Goal: Check status: Check status

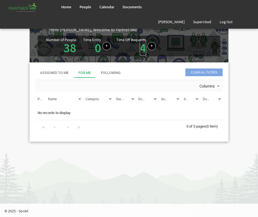
click at [140, 49] on link "4" at bounding box center [143, 47] width 6 height 15
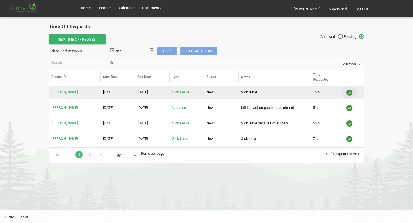
click at [258, 93] on img "is template cell column header" at bounding box center [350, 93] width 8 height 8
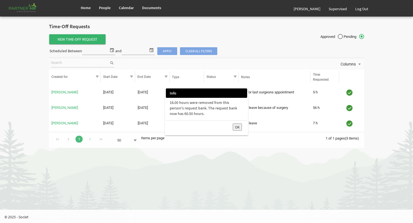
click at [236, 126] on button "OK" at bounding box center [237, 127] width 9 height 7
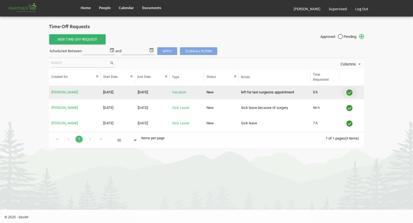
click at [258, 93] on img "is template cell column header" at bounding box center [350, 93] width 8 height 8
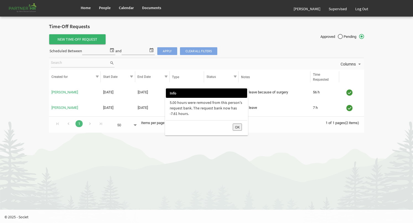
click at [239, 127] on button "OK" at bounding box center [237, 127] width 9 height 7
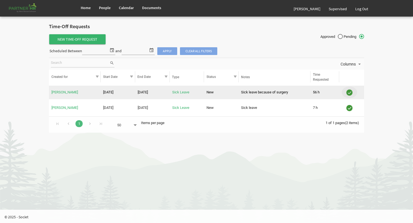
click at [258, 90] on img "is template cell column header" at bounding box center [350, 93] width 8 height 8
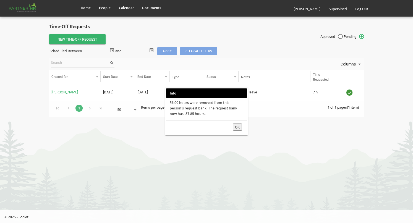
click at [242, 125] on div "OK" at bounding box center [238, 127] width 11 height 11
click at [237, 126] on button "OK" at bounding box center [237, 127] width 9 height 7
